Goal: Obtain resource: Obtain resource

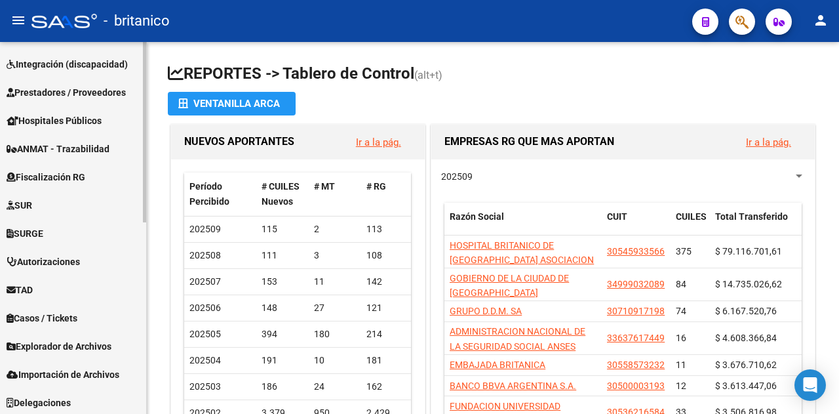
scroll to position [395, 0]
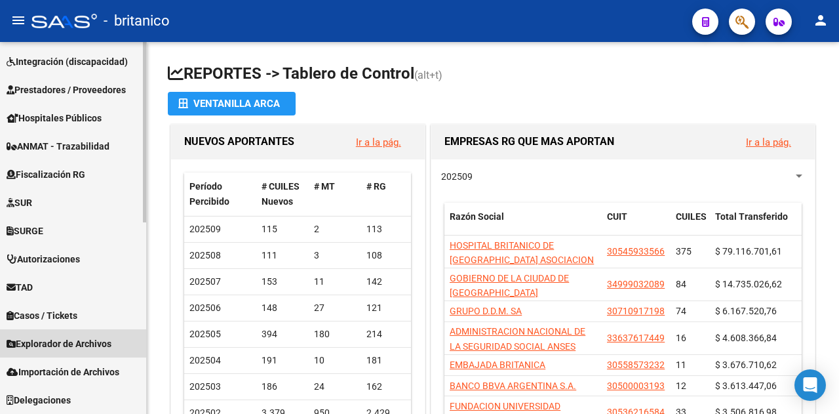
click at [70, 344] on span "Explorador de Archivos" at bounding box center [59, 343] width 105 height 14
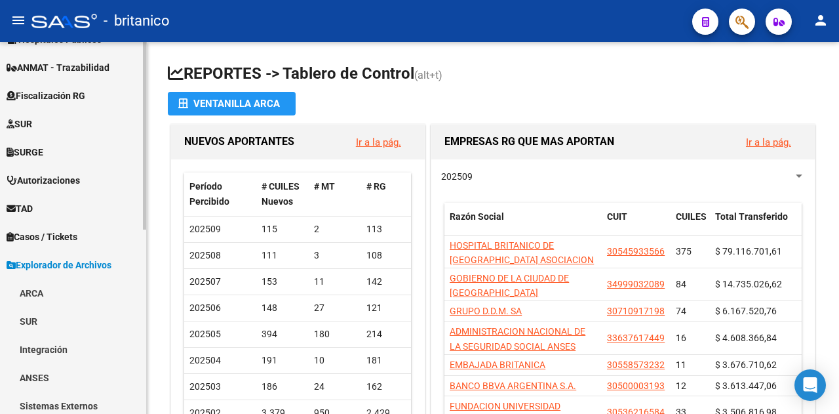
scroll to position [328, 0]
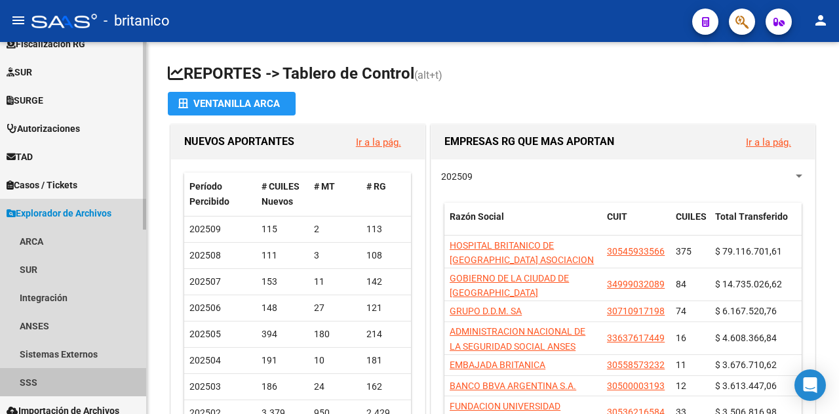
click at [33, 377] on link "SSS" at bounding box center [73, 382] width 146 height 28
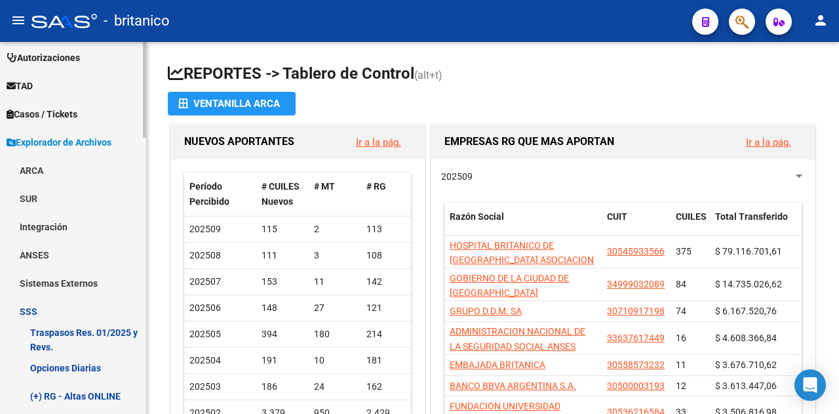
scroll to position [590, 0]
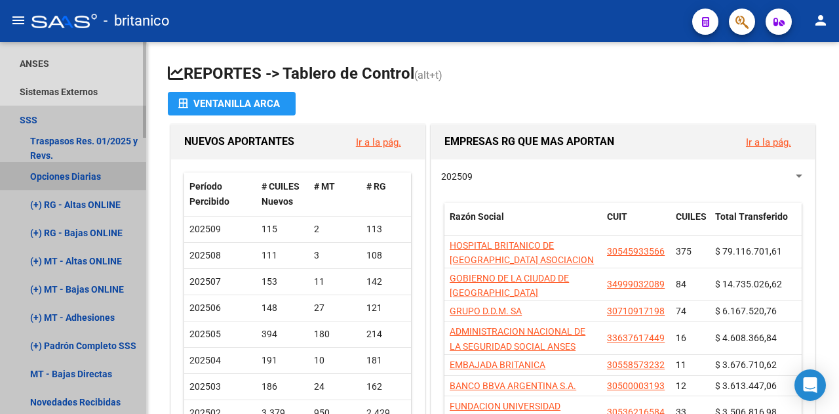
click at [63, 172] on link "Opciones Diarias" at bounding box center [73, 176] width 146 height 28
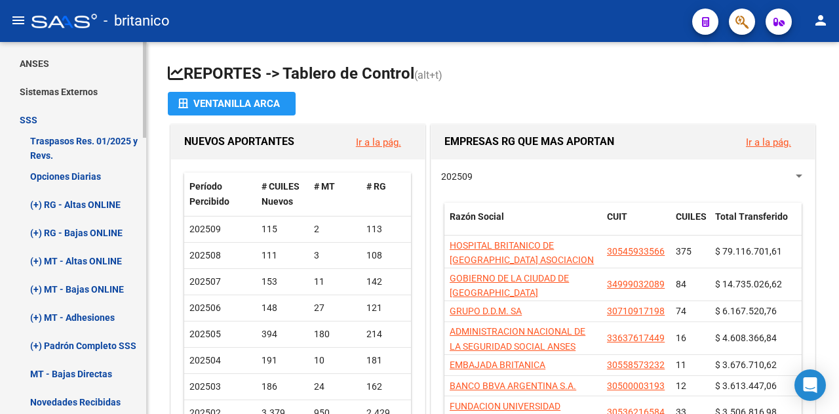
click at [50, 176] on link "Opciones Diarias" at bounding box center [73, 176] width 146 height 28
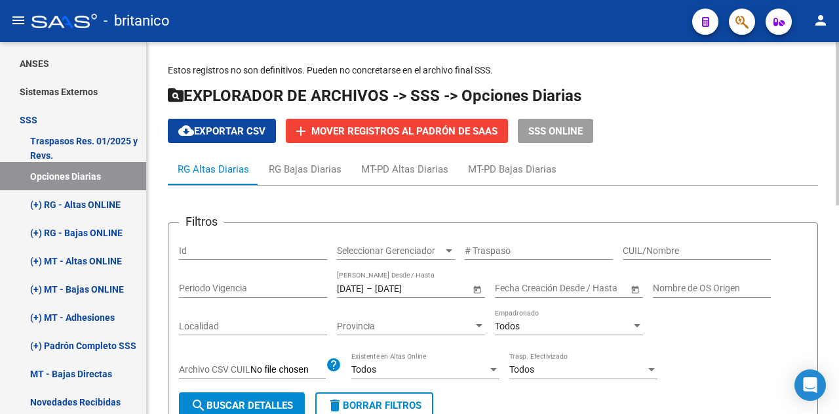
click at [372, 283] on span "–" at bounding box center [370, 288] width 6 height 11
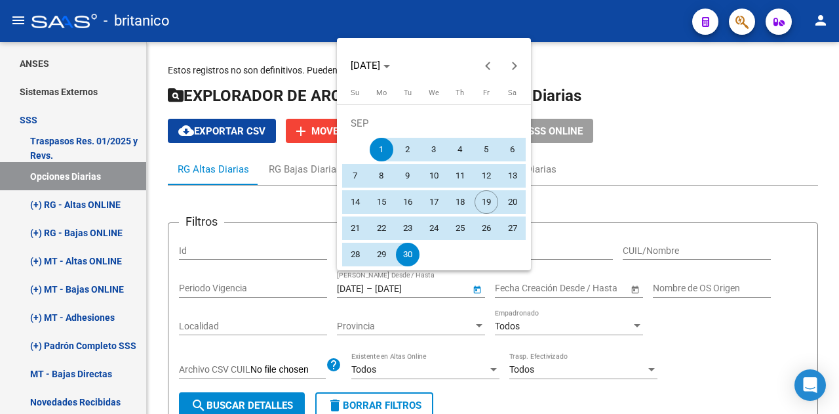
click at [411, 199] on span "16" at bounding box center [408, 202] width 24 height 24
type input "[DATE]"
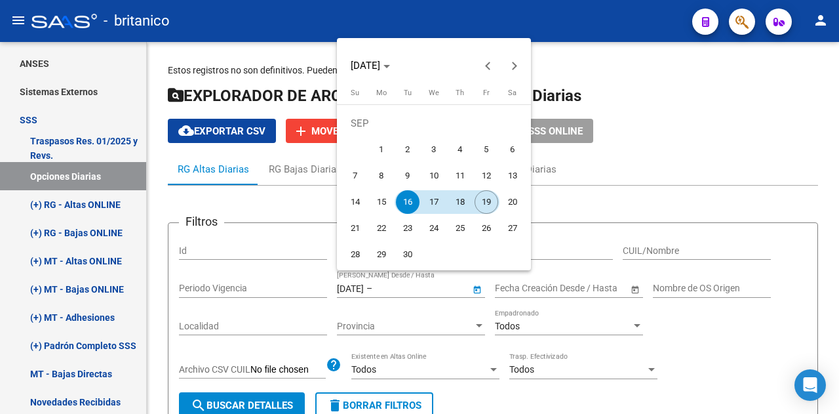
click at [498, 204] on button "19" at bounding box center [486, 202] width 26 height 26
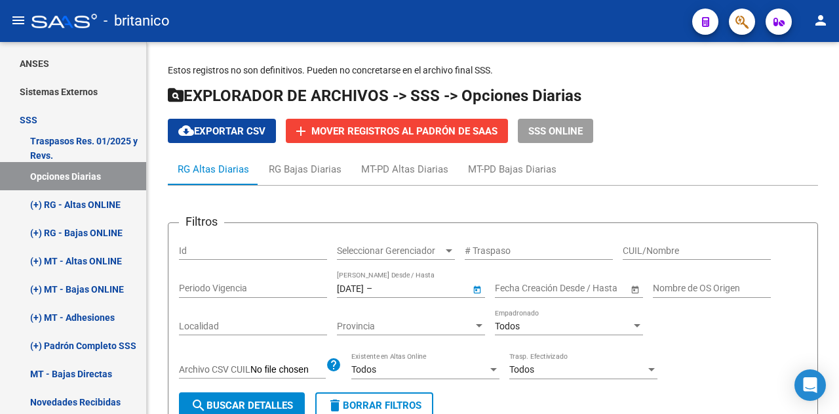
type input "[DATE]"
click at [275, 404] on span "search Buscar Detalles" at bounding box center [242, 405] width 102 height 12
click at [218, 133] on span "cloud_download Exportar CSV" at bounding box center [221, 131] width 87 height 12
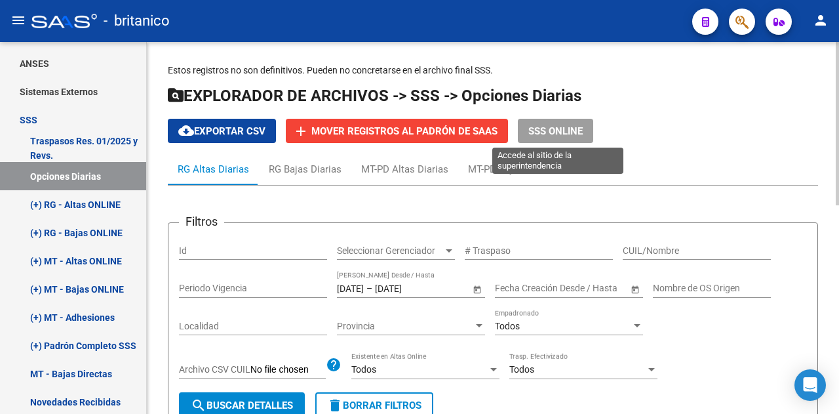
click at [544, 132] on span "SSS ONLINE" at bounding box center [556, 131] width 54 height 12
